Goal: Task Accomplishment & Management: Manage account settings

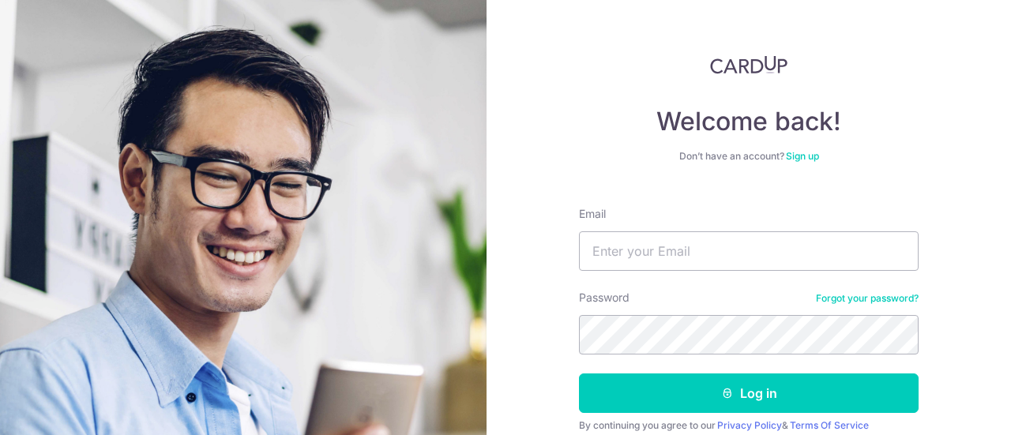
type input "[EMAIL_ADDRESS][DOMAIN_NAME]"
click at [579, 373] on button "Log in" at bounding box center [748, 392] width 339 height 39
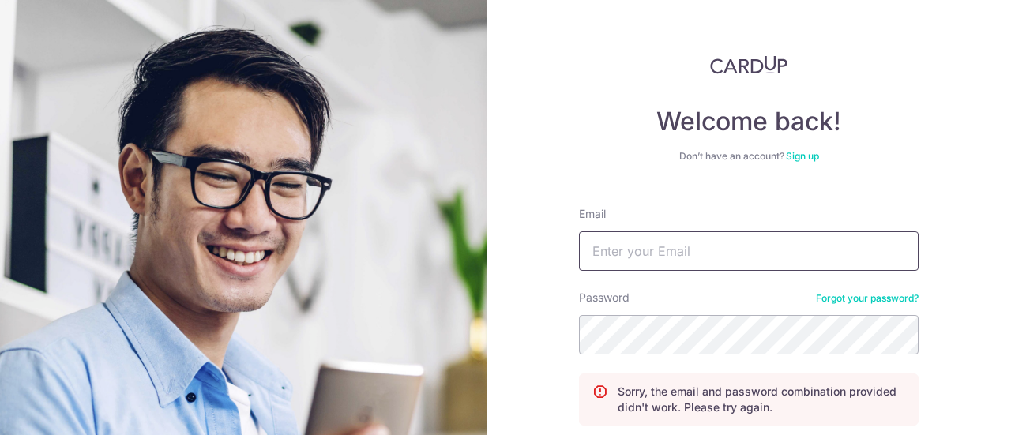
click at [744, 264] on input "Email" at bounding box center [748, 250] width 339 height 39
type input "[EMAIL_ADDRESS][DOMAIN_NAME]"
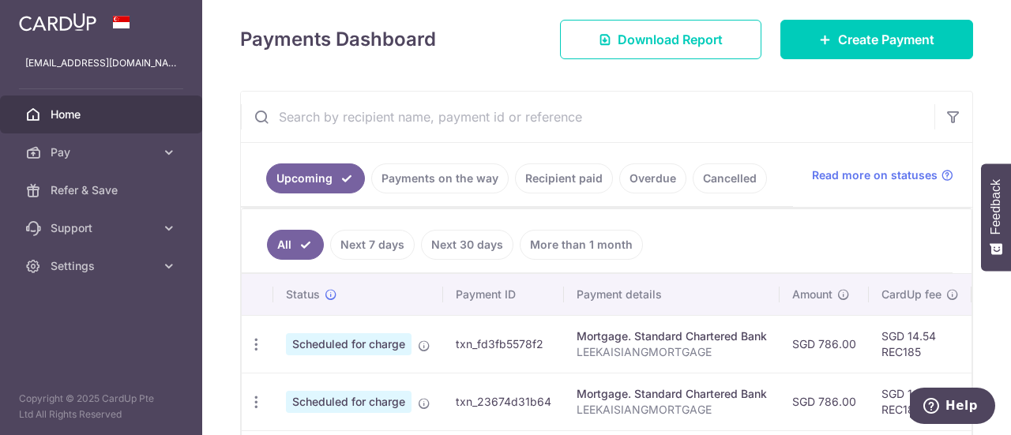
scroll to position [188, 0]
